Goal: Transaction & Acquisition: Purchase product/service

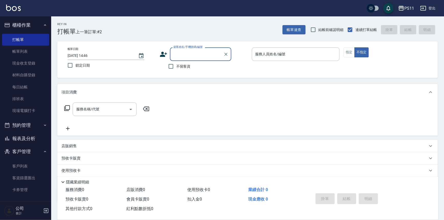
click at [34, 134] on button "報表及分析" at bounding box center [25, 138] width 47 height 13
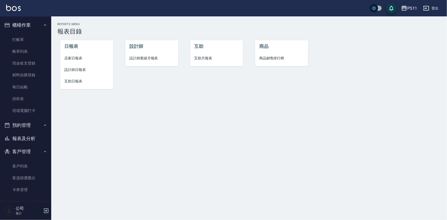
click at [76, 73] on li "設計師日報表" at bounding box center [86, 70] width 53 height 12
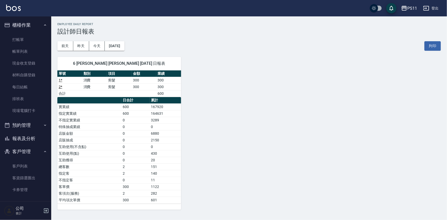
click at [307, 164] on div "6 蔡沛君 蔡沛君 08/22/2025 日報表 單號 類別 項目 金額 業績 1 * 消費 剪髮 300 300 2 * 消費 剪髮 300 300 合計 …" at bounding box center [245, 130] width 389 height 159
click at [21, 48] on link "帳單列表" at bounding box center [25, 52] width 47 height 12
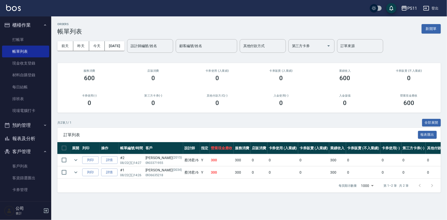
click at [38, 135] on button "報表及分析" at bounding box center [25, 138] width 47 height 13
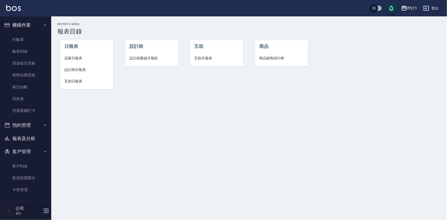
click at [71, 72] on span "設計師日報表" at bounding box center [86, 69] width 45 height 5
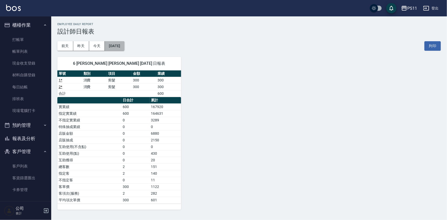
click at [124, 47] on button "2025/08/22" at bounding box center [114, 45] width 19 height 9
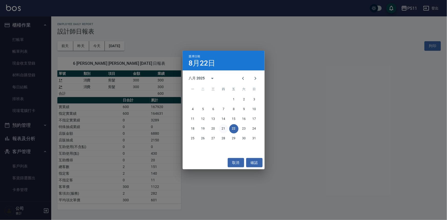
click at [224, 130] on button "21" at bounding box center [223, 128] width 9 height 9
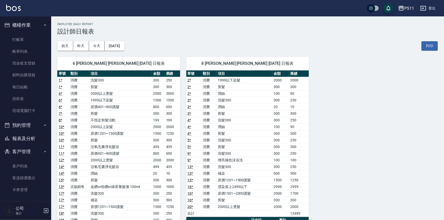
click at [353, 172] on div "6 蔡沛君 蔡沛君 08/21/2025 日報表 單號 類別 項目 金額 業績 1 * 消費 洗髮300 300 250 1 * 消費 剪髮 300 300 …" at bounding box center [244, 200] width 387 height 299
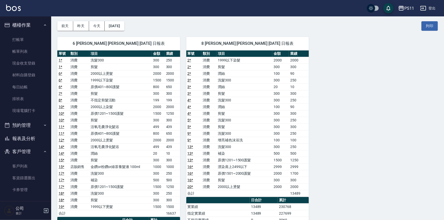
scroll to position [70, 0]
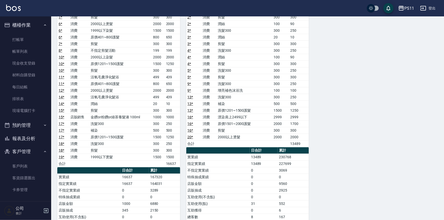
click at [345, 191] on div "6 蔡沛君 蔡沛君 08/21/2025 日報表 單號 類別 項目 金額 業績 1 * 消費 洗髮300 300 250 1 * 消費 剪髮 300 300 …" at bounding box center [244, 130] width 387 height 299
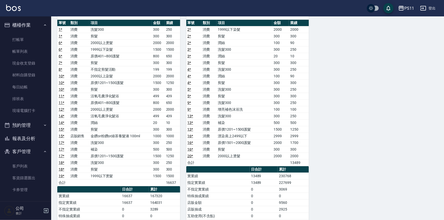
scroll to position [0, 0]
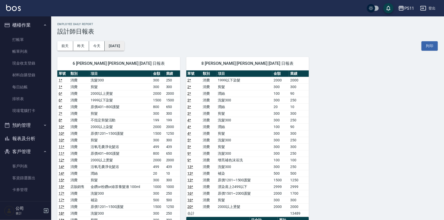
click at [123, 47] on button "2025/08/21" at bounding box center [114, 45] width 19 height 9
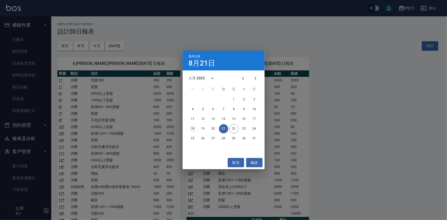
click at [192, 126] on button "18" at bounding box center [192, 128] width 9 height 9
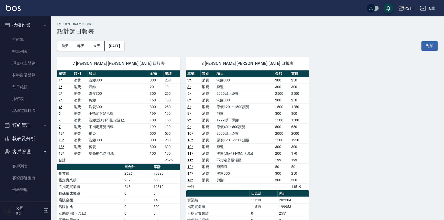
click at [61, 80] on link "1 *" at bounding box center [61, 80] width 4 height 4
click at [59, 92] on link "2 *" at bounding box center [61, 93] width 4 height 4
click at [24, 38] on link "打帳單" at bounding box center [25, 40] width 47 height 12
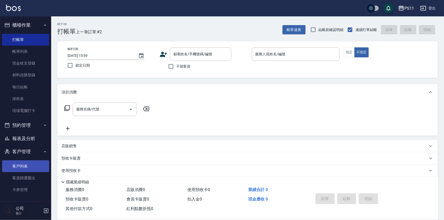
drag, startPoint x: 24, startPoint y: 159, endPoint x: 27, endPoint y: 163, distance: 4.7
click at [25, 119] on ul "客戶列表 客資篩選匯出 卡券管理" at bounding box center [25, 75] width 47 height 87
click at [24, 167] on link "客戶列表" at bounding box center [25, 166] width 47 height 12
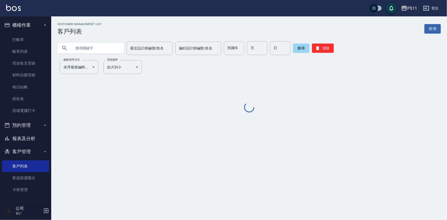
click at [20, 140] on button "報表及分析" at bounding box center [25, 138] width 47 height 13
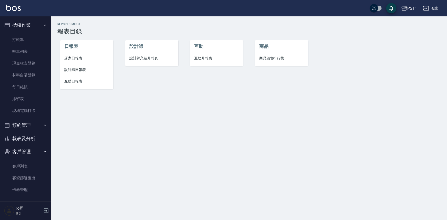
click at [66, 68] on span "設計師日報表" at bounding box center [86, 69] width 45 height 5
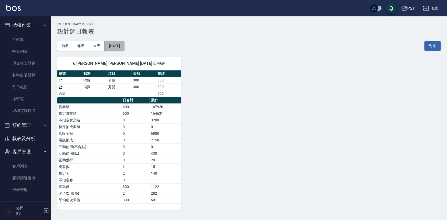
click at [107, 50] on button "2025/08/22" at bounding box center [114, 45] width 19 height 9
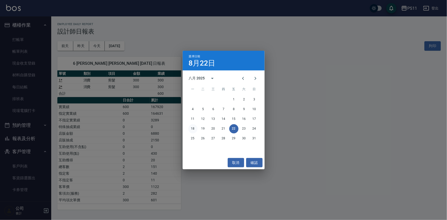
click at [192, 131] on button "18" at bounding box center [192, 128] width 9 height 9
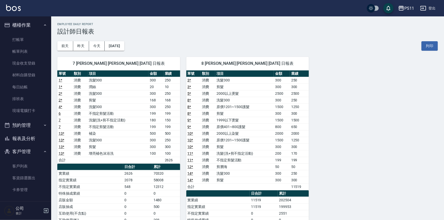
click at [61, 107] on link "4 *" at bounding box center [61, 107] width 4 height 4
click at [29, 161] on link "客戶列表" at bounding box center [25, 166] width 47 height 12
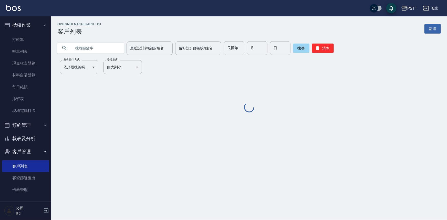
click at [91, 51] on input "text" at bounding box center [96, 48] width 48 height 14
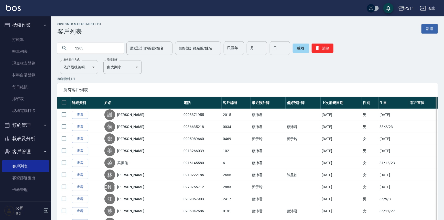
type input "3203"
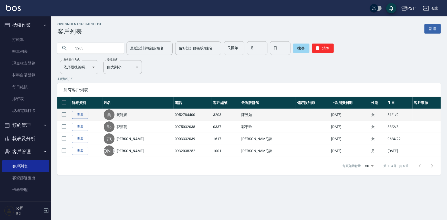
click at [82, 114] on link "查看" at bounding box center [80, 115] width 16 height 8
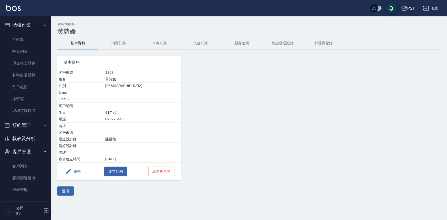
click at [117, 38] on button "消費記錄" at bounding box center [118, 43] width 41 height 12
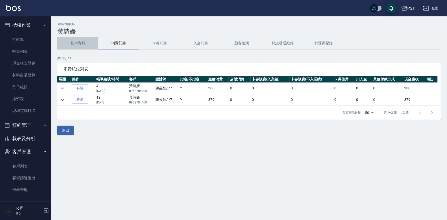
click at [69, 44] on button "基本資料" at bounding box center [77, 43] width 41 height 12
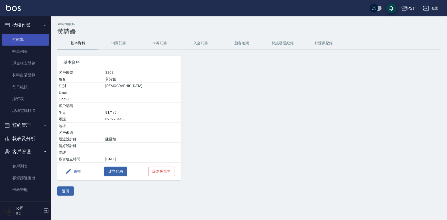
click at [32, 36] on link "打帳單" at bounding box center [25, 40] width 47 height 12
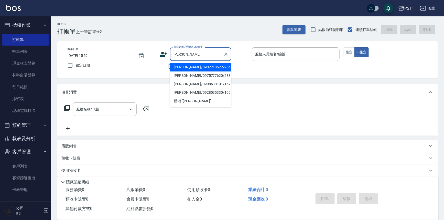
click at [217, 67] on li "劉哲希/0902218522/2646" at bounding box center [200, 67] width 61 height 8
type input "劉哲希/0902218522/2646"
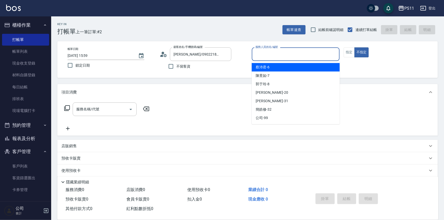
click at [273, 58] on input "服務人員姓名/編號" at bounding box center [295, 54] width 83 height 9
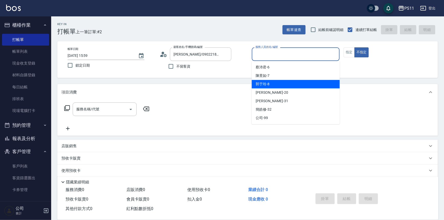
click at [276, 83] on div "郭于玲 -8" at bounding box center [296, 84] width 88 height 8
type input "郭于玲-8"
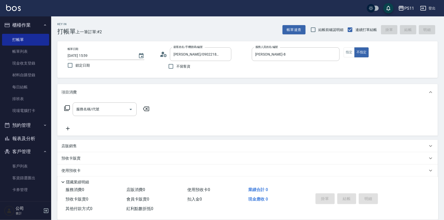
click at [69, 105] on icon at bounding box center [67, 108] width 6 height 6
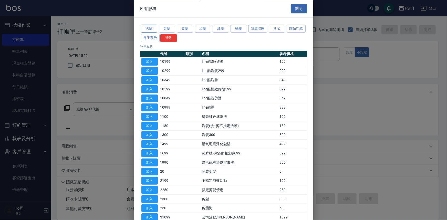
click at [148, 25] on button "洗髮" at bounding box center [149, 29] width 16 height 8
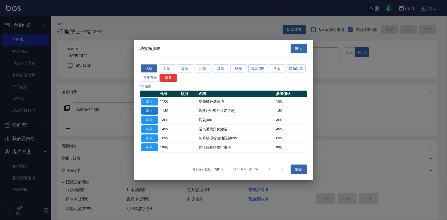
click at [150, 112] on button "加入" at bounding box center [149, 111] width 16 height 8
type input "洗髮(洗+剪不指定活動)(1180)"
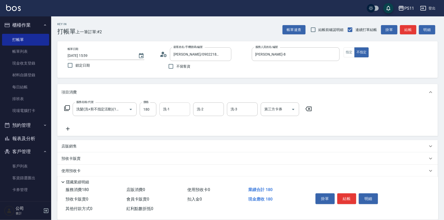
click at [171, 109] on input "洗-1" at bounding box center [175, 109] width 26 height 9
type input "James-20"
click at [69, 129] on icon at bounding box center [67, 129] width 13 height 6
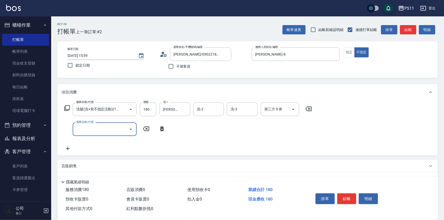
click at [98, 129] on input "服務名稱/代號" at bounding box center [101, 129] width 52 height 9
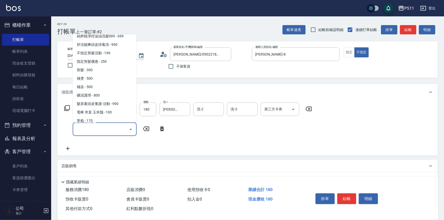
scroll to position [93, 0]
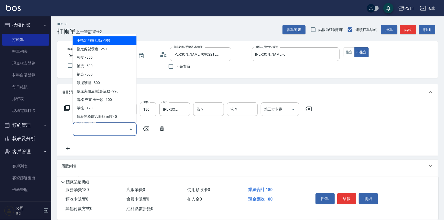
click at [113, 41] on span "不指定剪髮活動 - 199" at bounding box center [105, 40] width 64 height 8
type input "不指定剪髮活動(2199)"
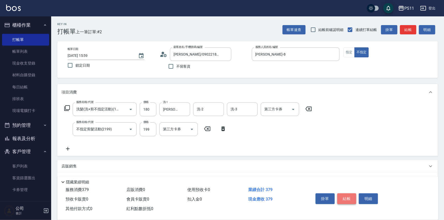
click at [350, 195] on button "結帳" at bounding box center [346, 198] width 19 height 11
type input "2025/08/22 16:00"
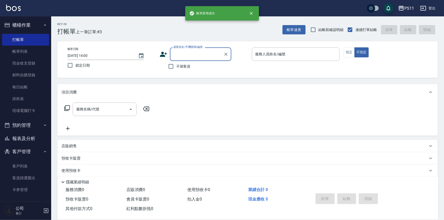
click at [210, 54] on input "顧客姓名/手機號碼/編號" at bounding box center [196, 54] width 49 height 9
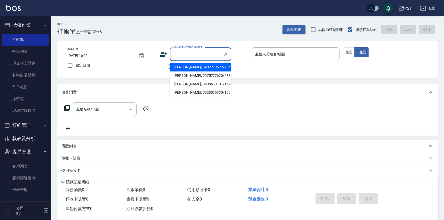
click at [213, 66] on li "劉哲希/0902218522/2646" at bounding box center [200, 67] width 61 height 8
type input "劉哲希/0902218522/2646"
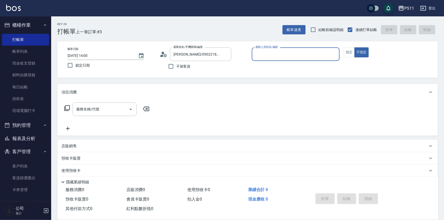
click at [291, 49] on div "服務人員姓名/編號" at bounding box center [296, 54] width 88 height 14
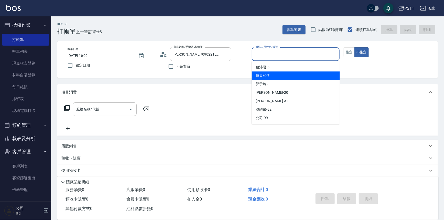
drag, startPoint x: 290, startPoint y: 77, endPoint x: 348, endPoint y: 60, distance: 59.6
click at [292, 77] on div "陳昱如 -7" at bounding box center [296, 75] width 88 height 8
type input "陳昱如-7"
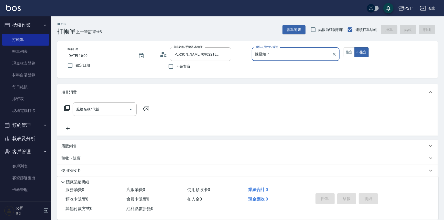
click at [67, 108] on icon at bounding box center [67, 108] width 6 height 6
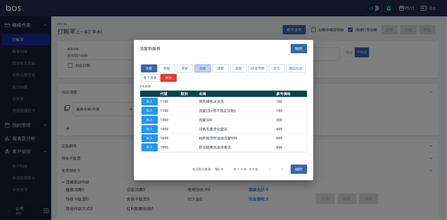
click at [208, 69] on button "染髮" at bounding box center [203, 68] width 16 height 8
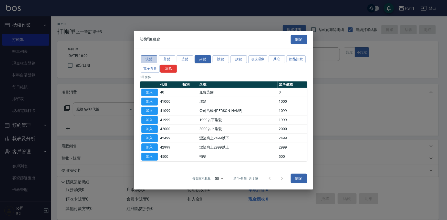
click at [149, 56] on button "洗髮" at bounding box center [149, 59] width 16 height 8
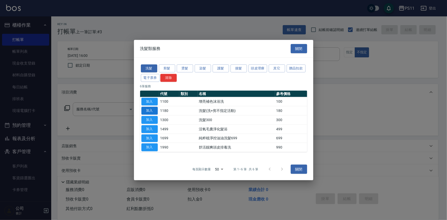
click at [148, 109] on button "加入" at bounding box center [149, 111] width 16 height 8
type input "洗髮(洗+剪不指定活動)(1180)"
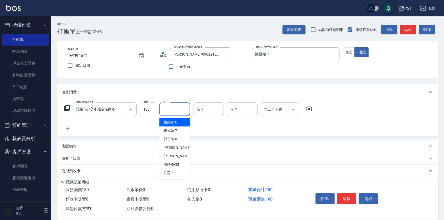
click at [172, 109] on input "洗-1" at bounding box center [175, 109] width 26 height 9
type input "陳昱如-7"
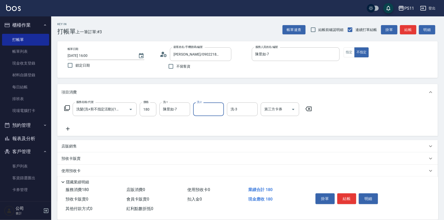
click at [70, 129] on icon at bounding box center [67, 129] width 13 height 6
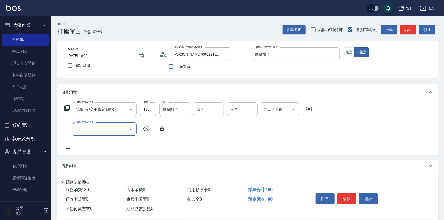
scroll to position [0, 0]
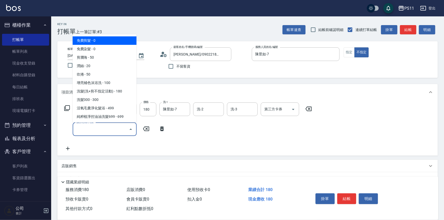
click at [85, 129] on input "服務名稱/代號" at bounding box center [101, 129] width 52 height 9
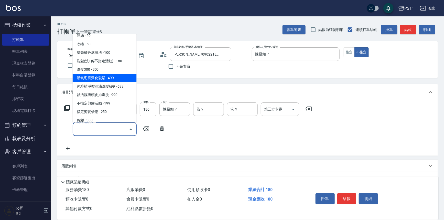
scroll to position [23, 0]
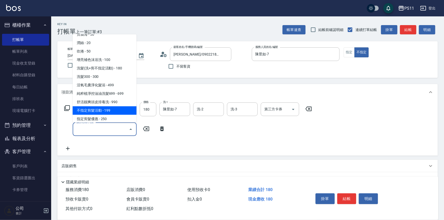
click at [105, 111] on span "不指定剪髮活動 - 199" at bounding box center [105, 110] width 64 height 8
type input "不指定剪髮活動(2199)"
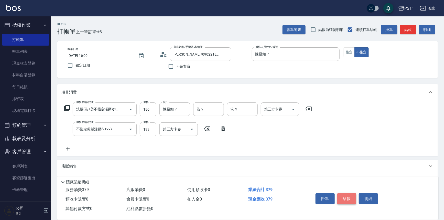
click at [344, 195] on button "結帳" at bounding box center [346, 198] width 19 height 11
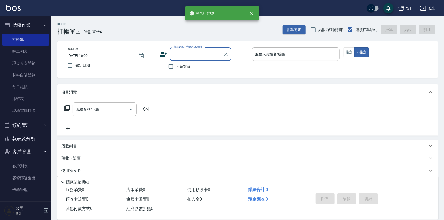
click at [194, 54] on input "顧客姓名/手機號碼/編號" at bounding box center [196, 54] width 49 height 9
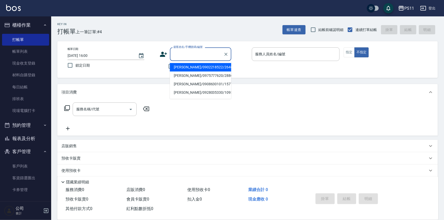
click at [210, 69] on li "劉哲希/0902218522/2646" at bounding box center [200, 67] width 61 height 8
type input "劉哲希/0902218522/2646"
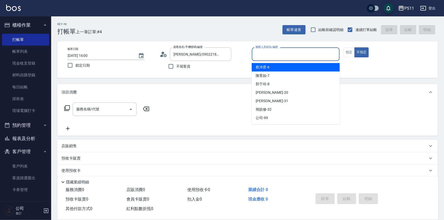
drag, startPoint x: 287, startPoint y: 53, endPoint x: 287, endPoint y: 66, distance: 12.8
click at [287, 53] on input "服務人員姓名/編號" at bounding box center [295, 54] width 83 height 9
click at [278, 65] on div "蔡沛君 -6" at bounding box center [296, 67] width 88 height 8
type input "蔡沛君-6"
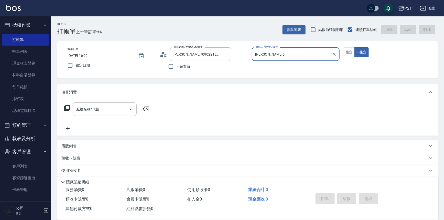
click at [69, 107] on icon at bounding box center [67, 108] width 6 height 6
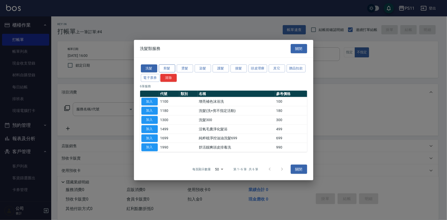
click at [169, 68] on button "剪髮" at bounding box center [167, 68] width 16 height 8
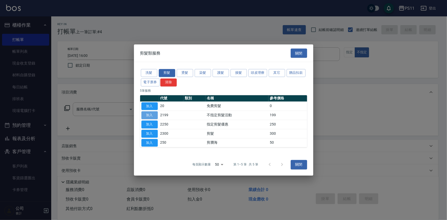
click at [150, 114] on button "加入" at bounding box center [149, 115] width 16 height 8
type input "不指定剪髮活動(2199)"
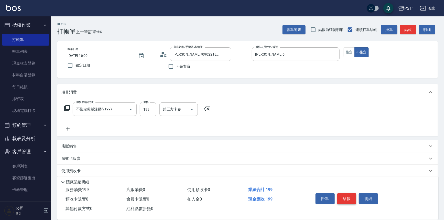
click at [351, 195] on button "結帳" at bounding box center [346, 198] width 19 height 11
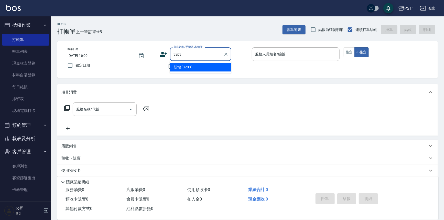
type input "3203"
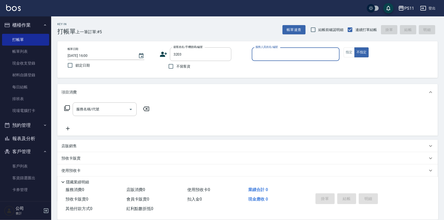
type input "7"
type input "黃詩媛/0952784400/3203"
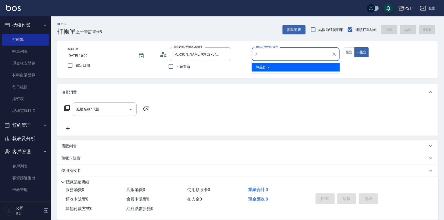
type input "陳昱如-7"
type button "false"
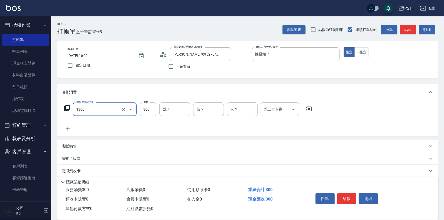
type input "洗髮300(1300)"
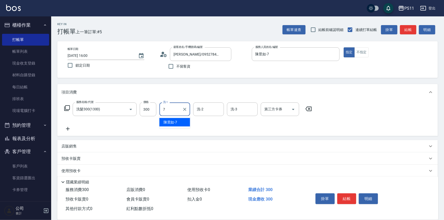
type input "陳昱如-7"
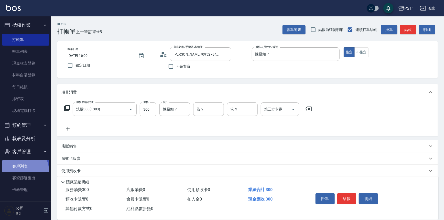
click at [23, 170] on link "客戶列表" at bounding box center [25, 166] width 47 height 12
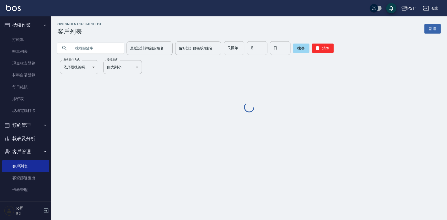
click at [98, 49] on input "text" at bounding box center [96, 48] width 48 height 14
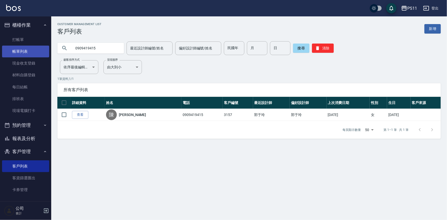
drag, startPoint x: 101, startPoint y: 50, endPoint x: 4, endPoint y: 50, distance: 97.5
click at [0, 50] on div "PS11 登出 櫃檯作業 打帳單 帳單列表 現金收支登錄 材料自購登錄 每日結帳 排班表 現場電腦打卡 預約管理 預約管理 單日預約紀錄 單週預約紀錄 報表及…" at bounding box center [223, 110] width 447 height 220
type input "0989021961"
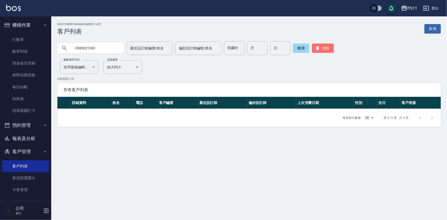
drag, startPoint x: 324, startPoint y: 47, endPoint x: 347, endPoint y: 153, distance: 108.4
click at [323, 48] on button "清除" at bounding box center [323, 48] width 22 height 9
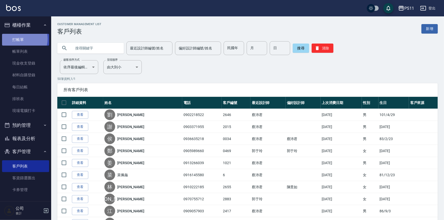
click at [20, 39] on link "打帳單" at bounding box center [25, 40] width 47 height 12
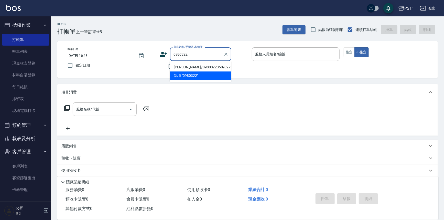
click at [215, 70] on li "詹秉勳/0980322350/0272" at bounding box center [200, 67] width 61 height 8
type input "詹秉勳/0980322350/0272"
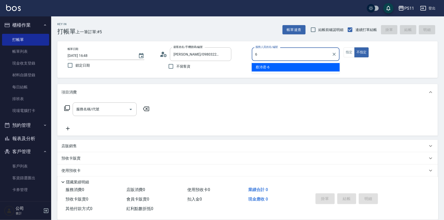
type input "蔡沛君-6"
type button "false"
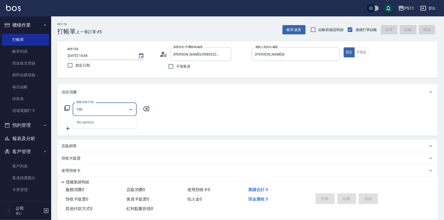
type input "1300"
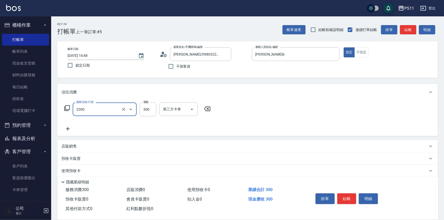
type input "剪髮(2300)"
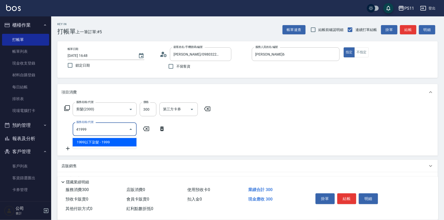
type input "1999以下染髮(41999)"
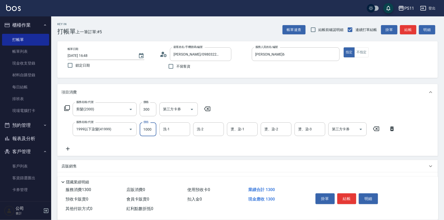
type input "1000"
type input "彭亦晴-31"
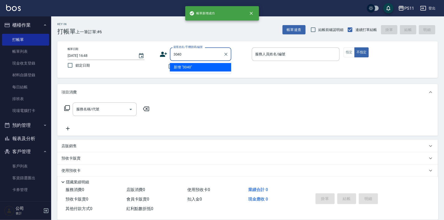
type input "3040"
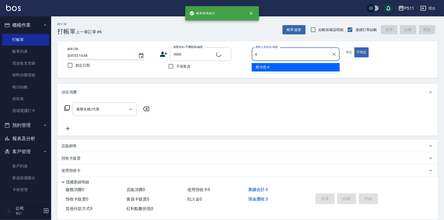
type input "6"
type input "林佳樺/0972357969/3040"
type input "蔡沛君-6"
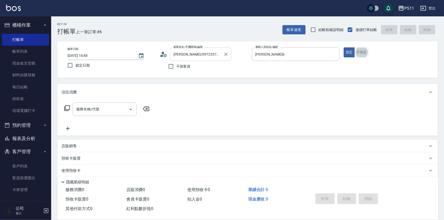
click at [220, 51] on input "林佳樺/0972357969/3040" at bounding box center [196, 54] width 49 height 9
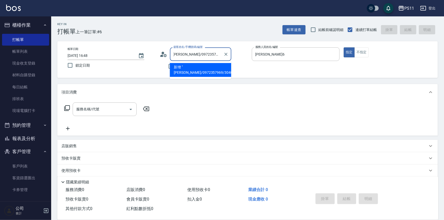
scroll to position [0, 3]
type input "林佳樺/0972357969/30403040"
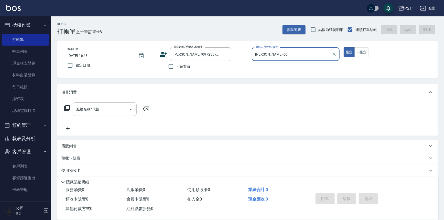
click at [344, 47] on button "指定" at bounding box center [349, 52] width 11 height 10
type input "蔡沛君-6"
type button "true"
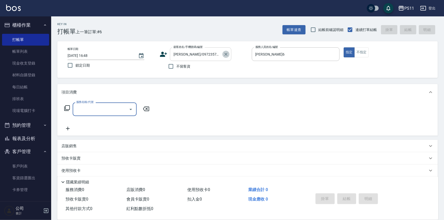
click at [225, 52] on icon "Clear" at bounding box center [225, 54] width 5 height 5
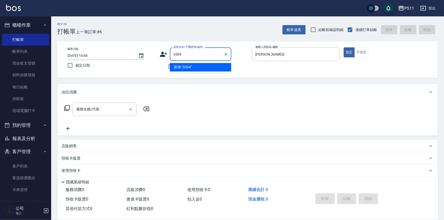
type input "0304"
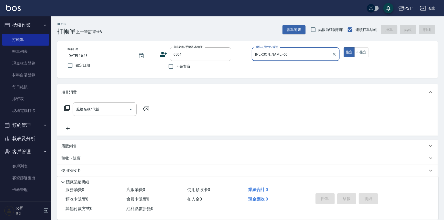
click at [344, 47] on button "指定" at bounding box center [349, 52] width 11 height 10
type input "蔡沛君-6"
type input "徐茹珩/0972603928/0304"
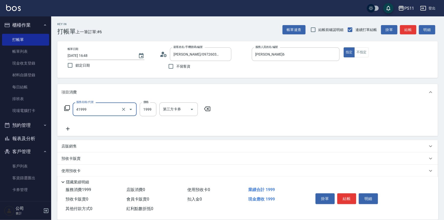
type input "1999以下染髮(41999)"
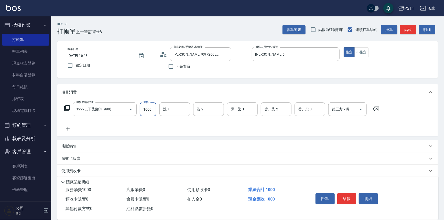
type input "1000"
type input "彭亦晴-31"
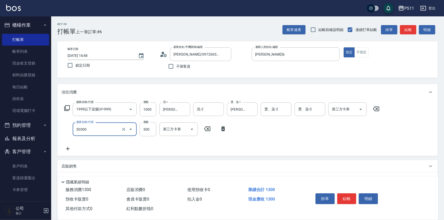
type input "自備護髮(50300)"
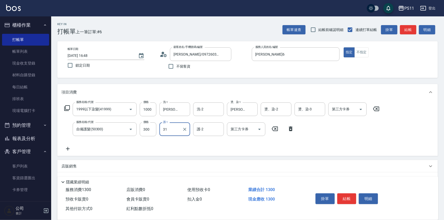
type input "彭亦晴-31"
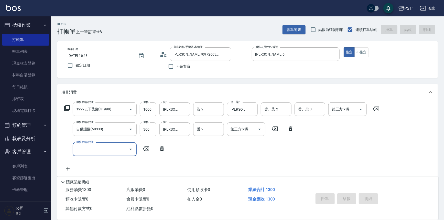
type input "2025/08/22 16:49"
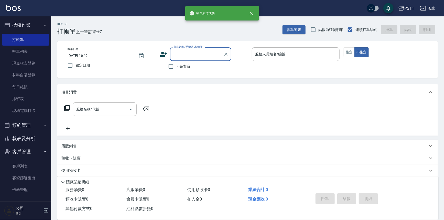
click at [26, 144] on button "報表及分析" at bounding box center [25, 138] width 47 height 13
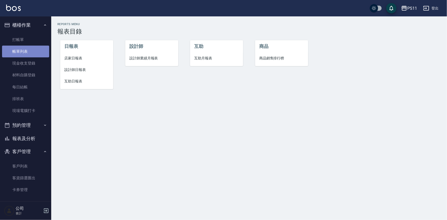
click at [26, 49] on link "帳單列表" at bounding box center [25, 52] width 47 height 12
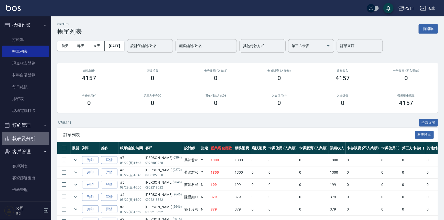
click at [29, 134] on button "報表及分析" at bounding box center [25, 138] width 47 height 13
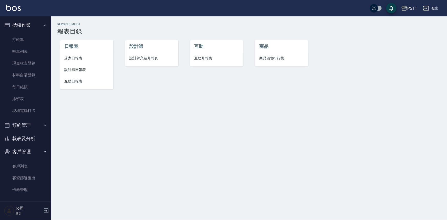
click at [70, 68] on span "設計師日報表" at bounding box center [86, 69] width 45 height 5
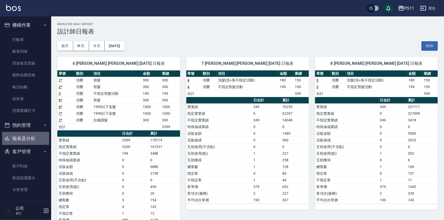
click at [30, 139] on button "報表及分析" at bounding box center [25, 138] width 47 height 13
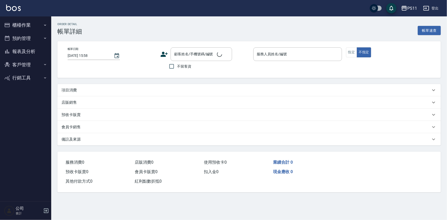
type input "[DATE] 14:02"
type input "陳昱如-7"
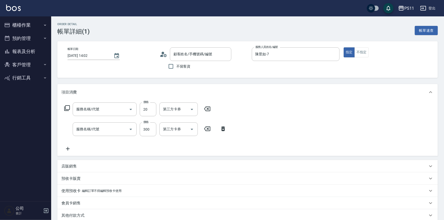
type input "潤絲(820)"
type input "洗髮300(1300)"
type input "施文雅/0910356847/2800"
